Goal: Book appointment/travel/reservation

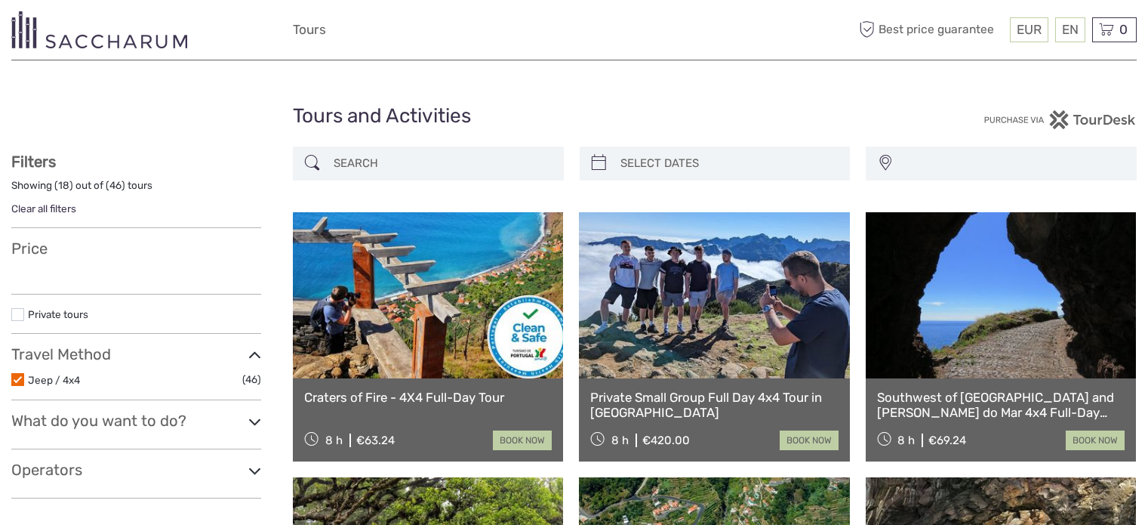
select select
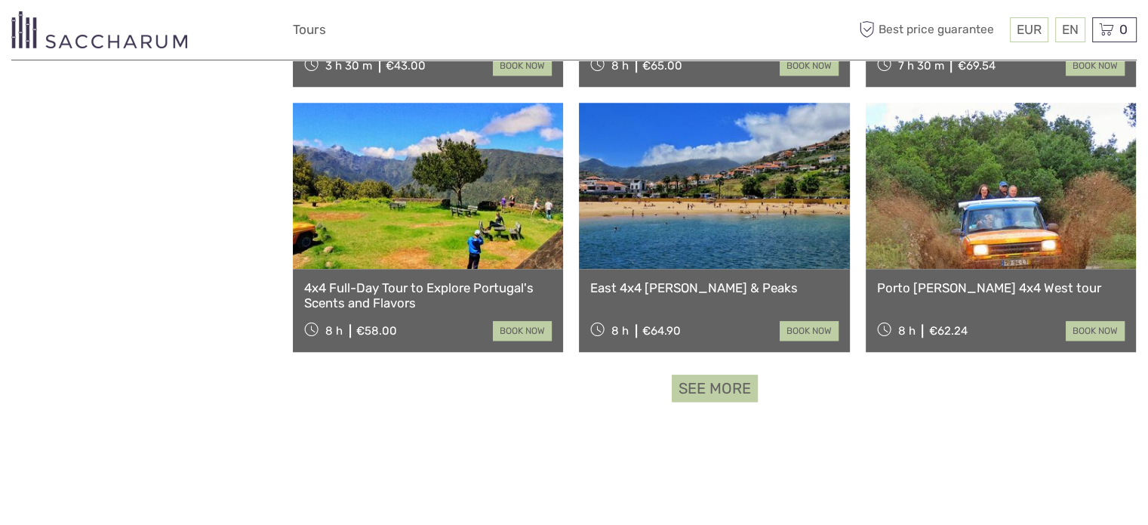
select select
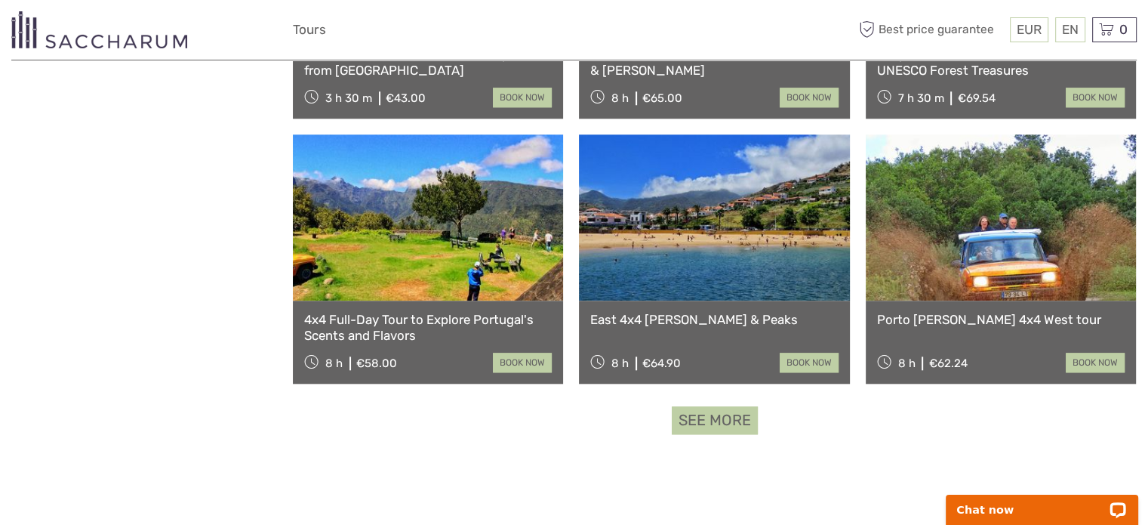
click at [702, 415] on link "See more" at bounding box center [715, 420] width 86 height 28
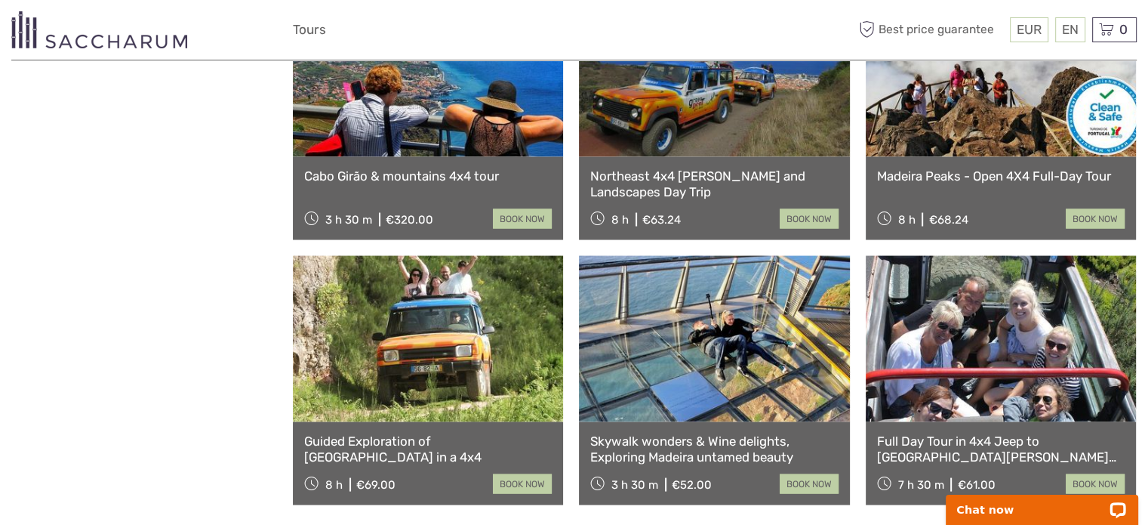
scroll to position [3171, 0]
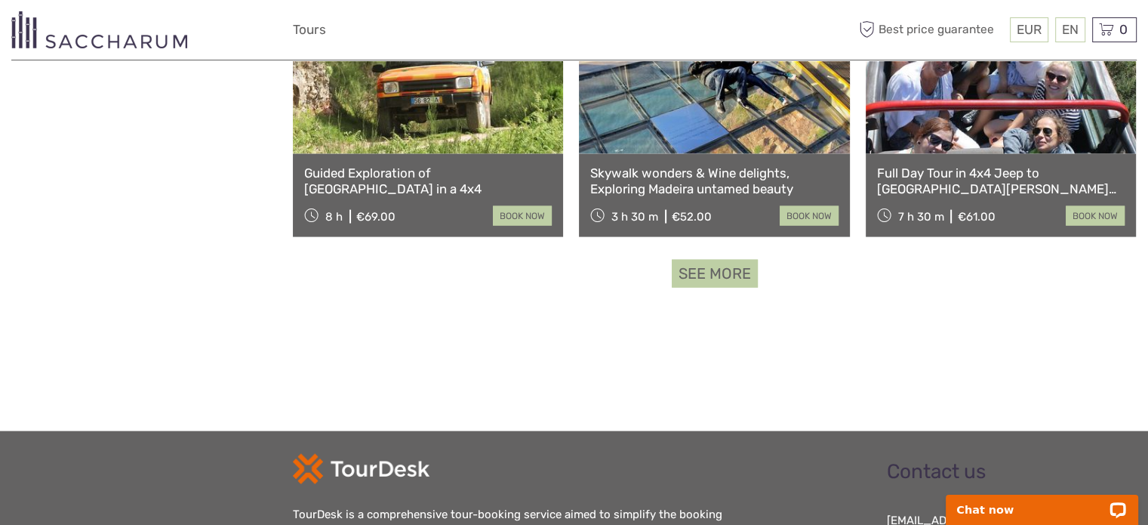
drag, startPoint x: 726, startPoint y: 274, endPoint x: 719, endPoint y: 273, distance: 7.6
click at [725, 273] on link "See more" at bounding box center [715, 274] width 86 height 28
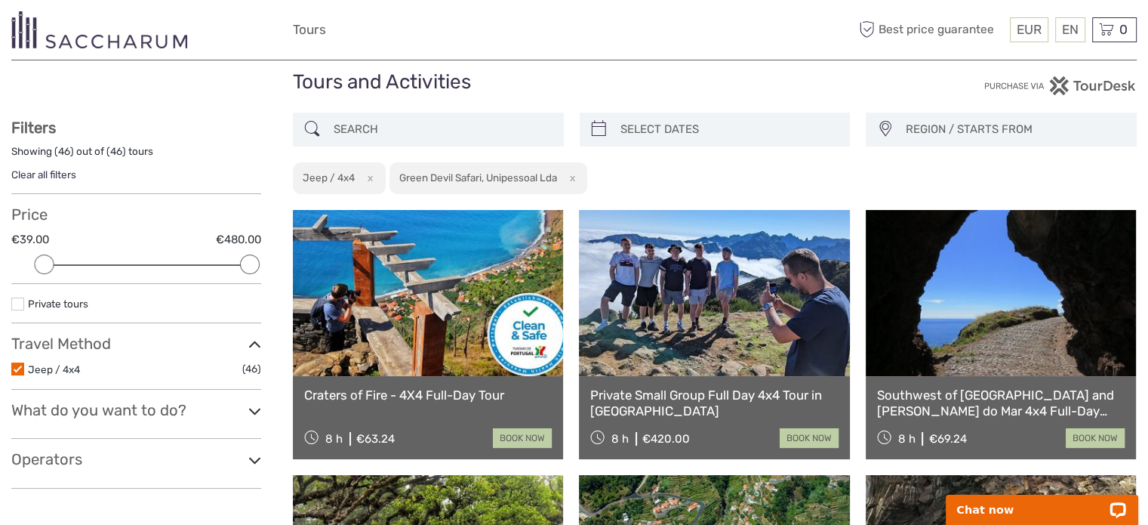
scroll to position [0, 0]
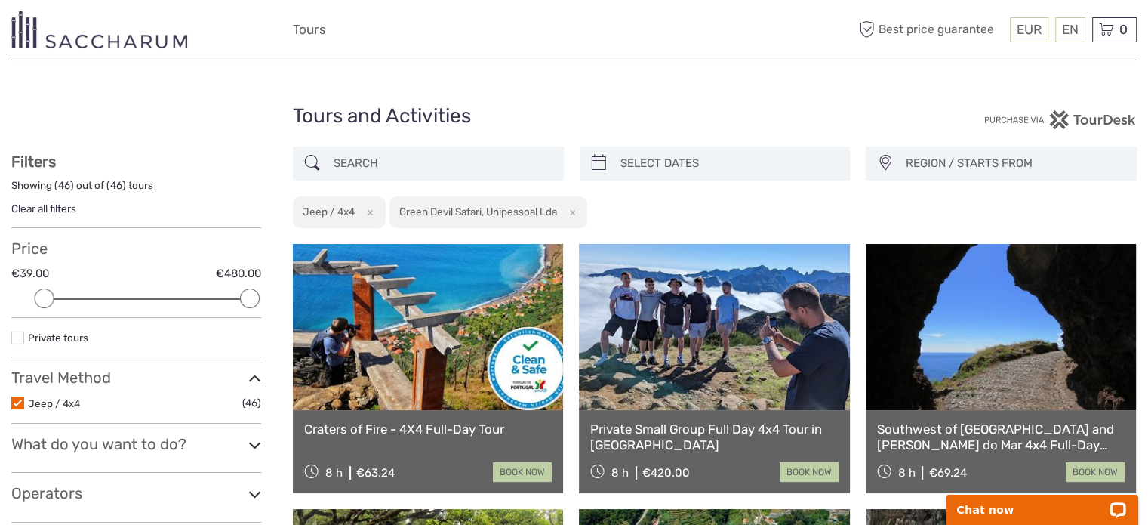
click at [18, 399] on label at bounding box center [17, 402] width 13 height 13
click at [0, 0] on input "checkbox" at bounding box center [0, 0] width 0 height 0
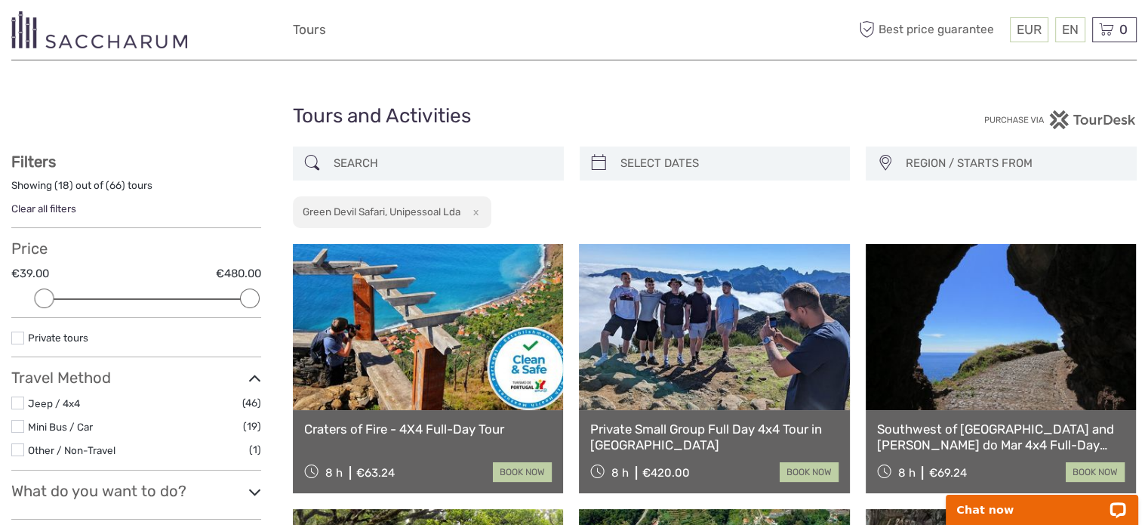
click at [50, 205] on link "Clear all filters" at bounding box center [43, 208] width 65 height 12
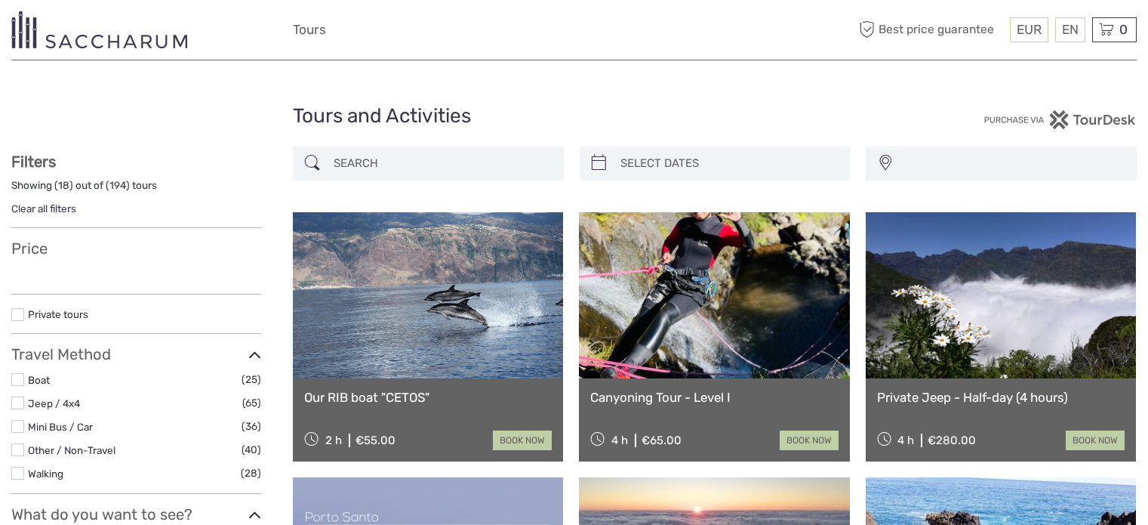
select select
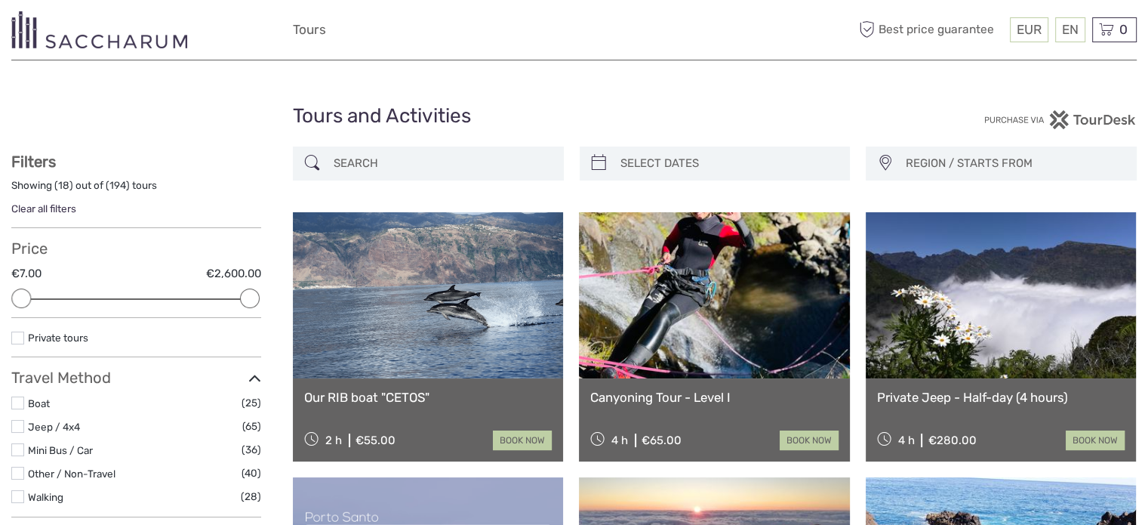
click at [34, 204] on link "Clear all filters" at bounding box center [43, 208] width 65 height 12
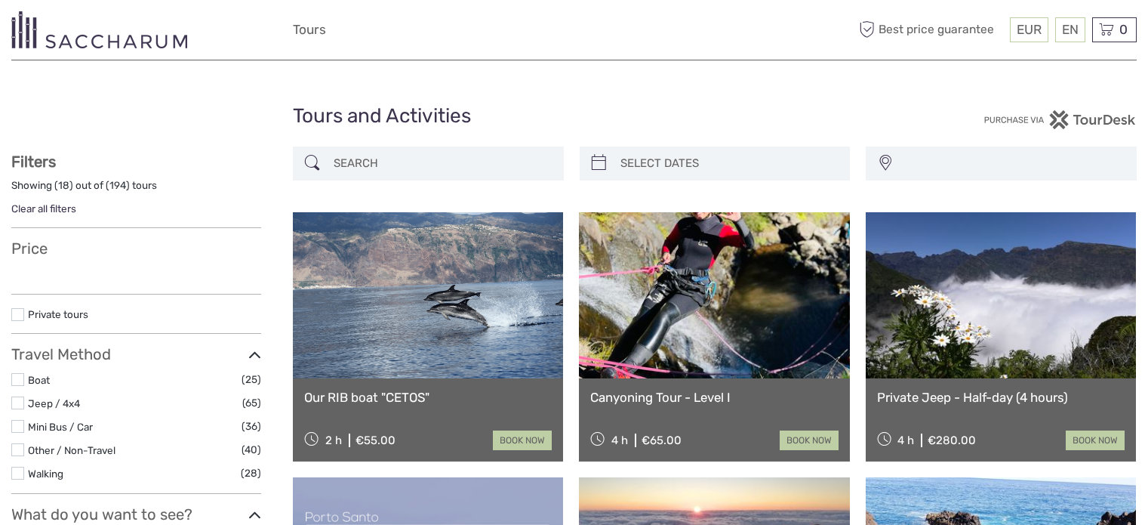
select select
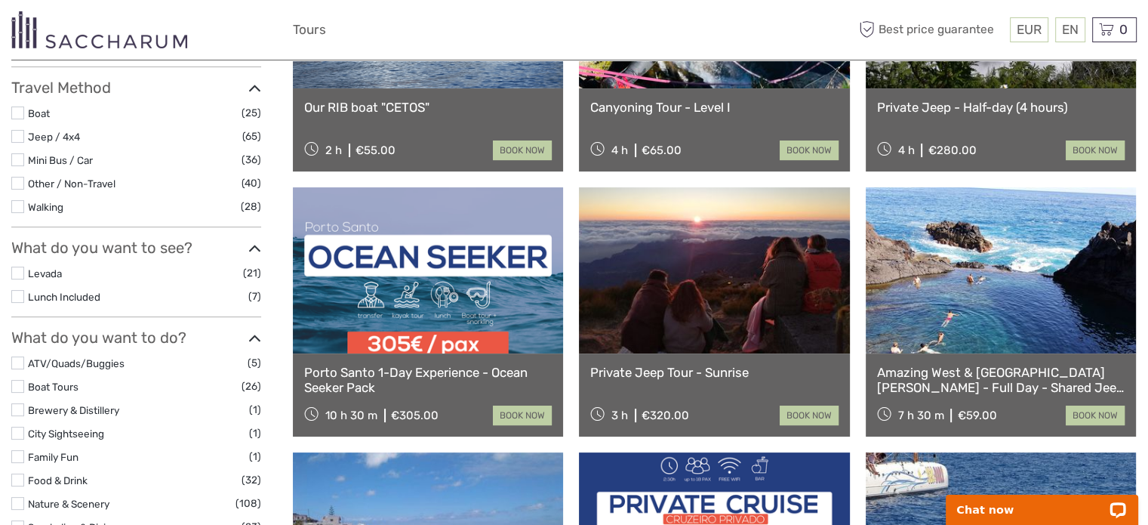
scroll to position [302, 0]
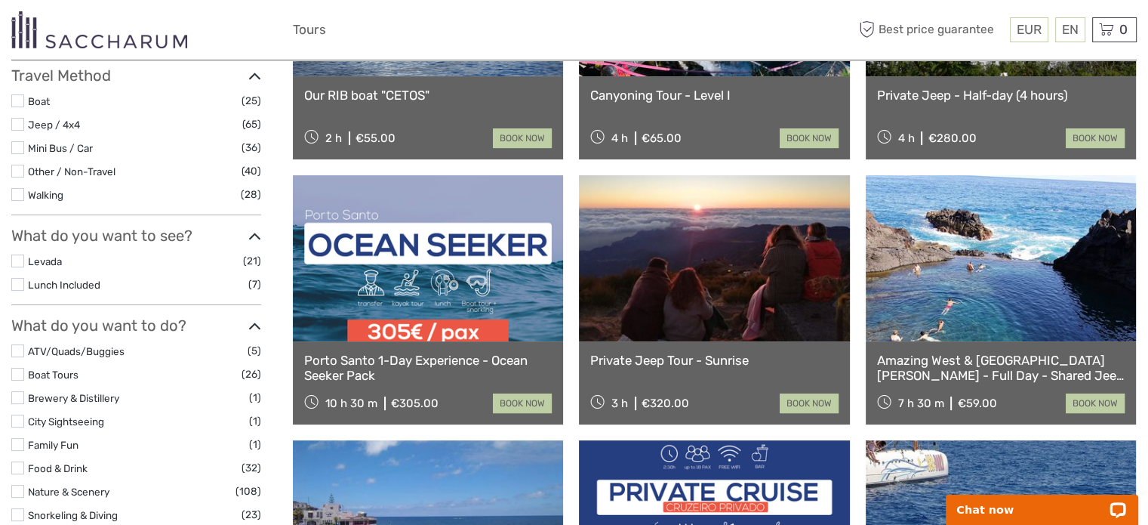
click at [12, 147] on label at bounding box center [17, 147] width 13 height 13
click at [0, 0] on input "checkbox" at bounding box center [0, 0] width 0 height 0
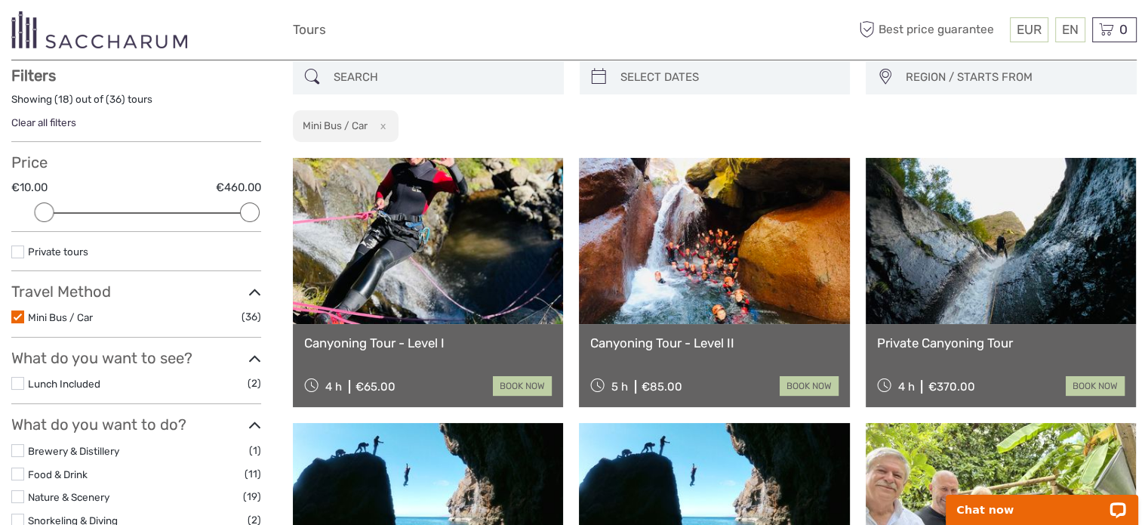
scroll to position [85, 0]
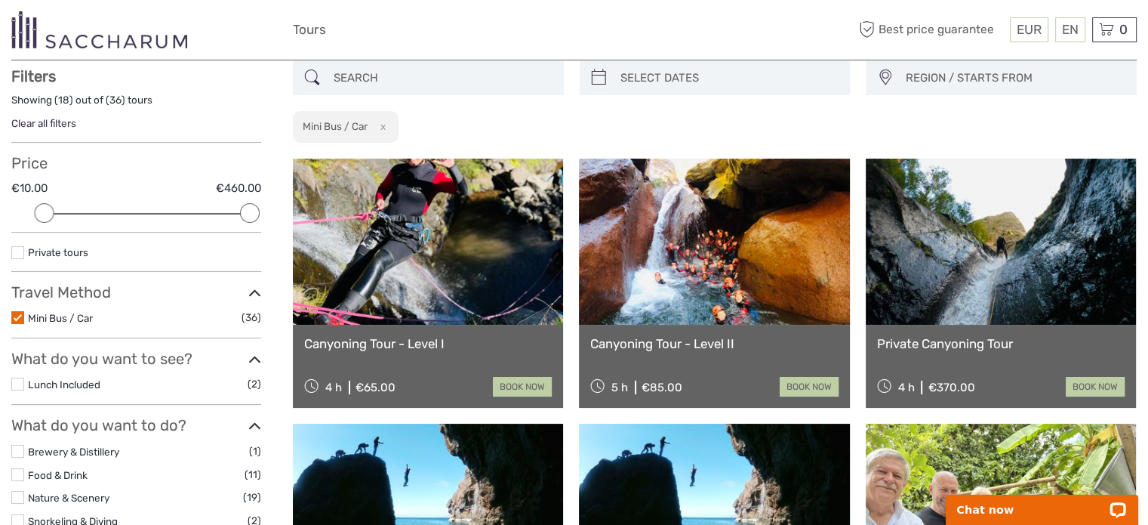
click at [255, 291] on icon at bounding box center [254, 293] width 13 height 20
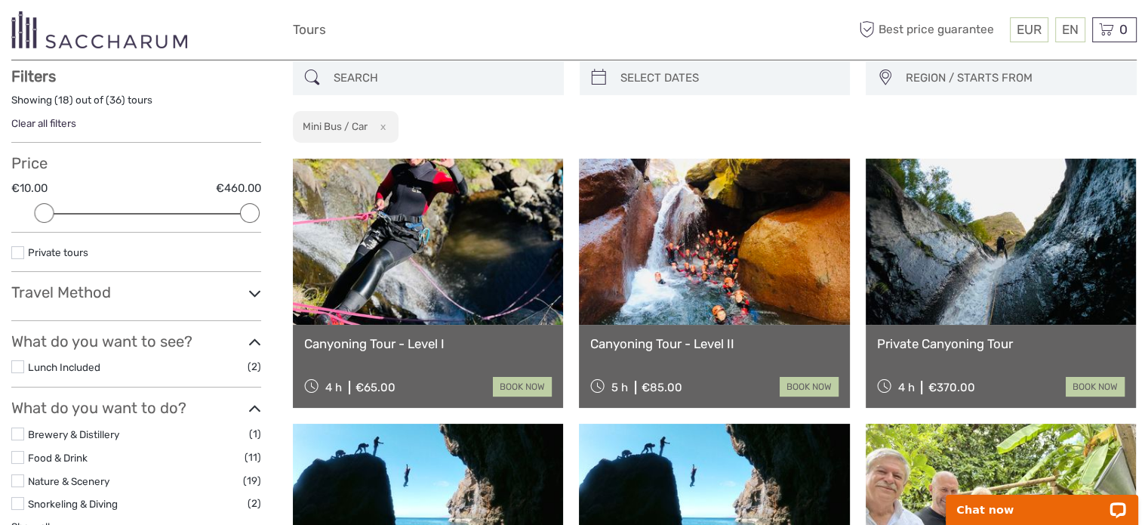
click at [17, 247] on label at bounding box center [17, 252] width 13 height 13
click at [0, 0] on input "checkbox" at bounding box center [0, 0] width 0 height 0
